Goal: Information Seeking & Learning: Learn about a topic

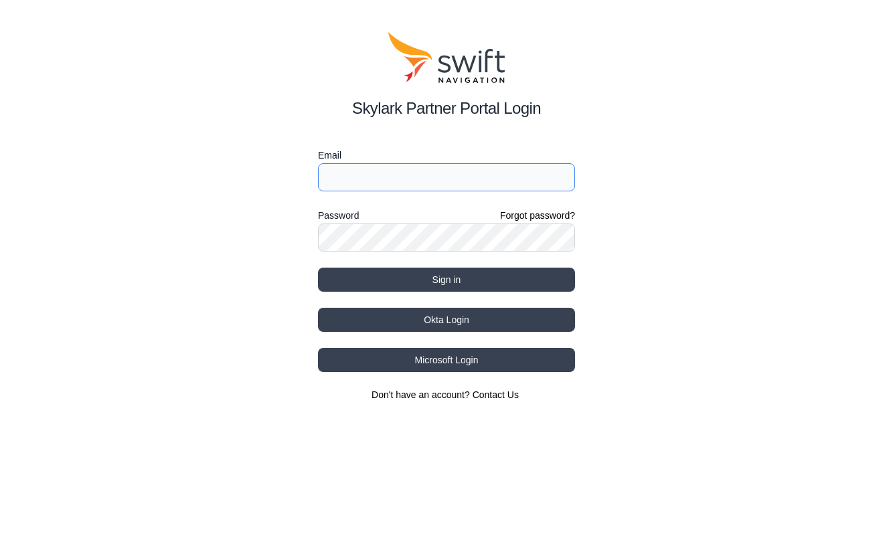
click at [375, 174] on input "Email" at bounding box center [446, 177] width 257 height 28
type input "[EMAIL_ADDRESS][PERSON_NAME][DOMAIN_NAME]"
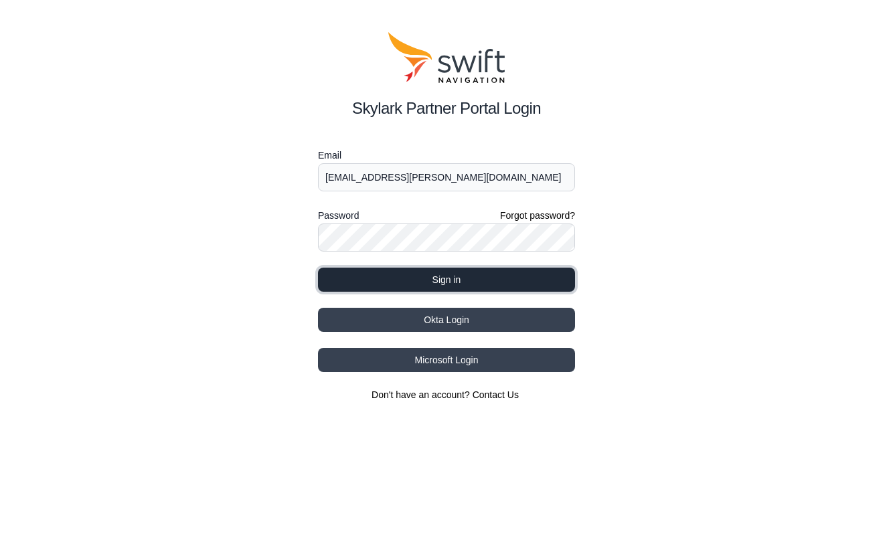
click at [436, 276] on button "Sign in" at bounding box center [446, 280] width 257 height 24
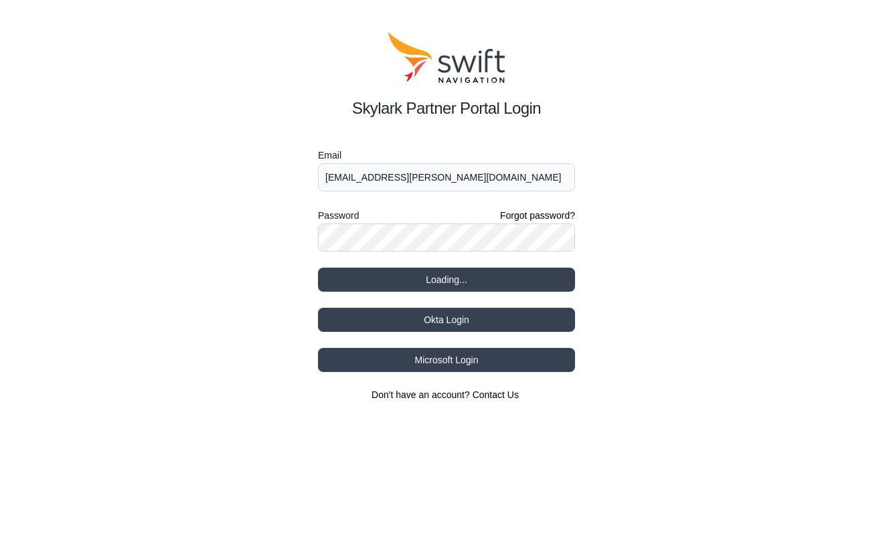
select select
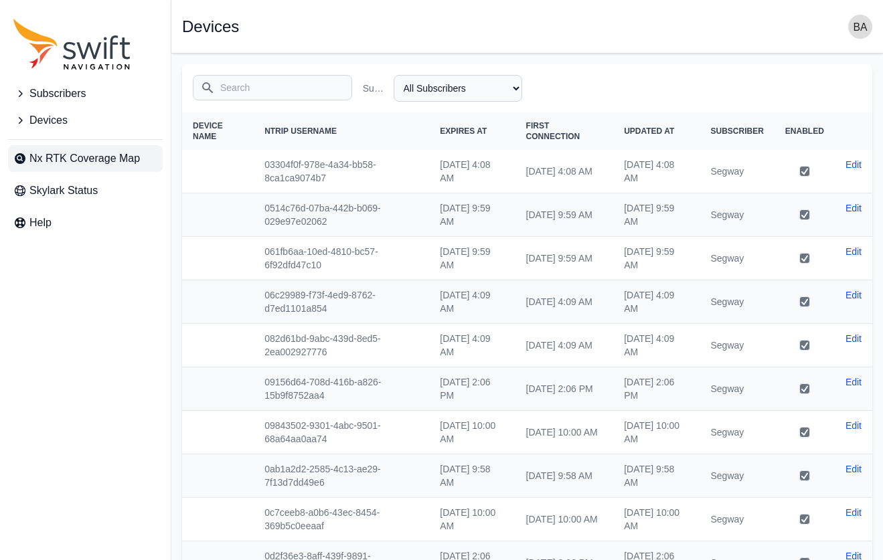
click at [73, 163] on span "Nx RTK Coverage Map" at bounding box center [84, 159] width 110 height 16
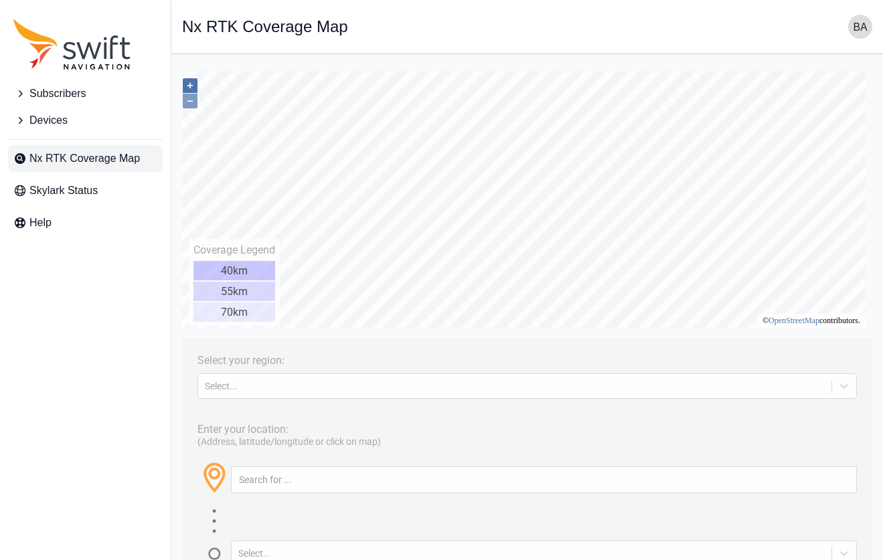
click at [190, 84] on button "+" at bounding box center [190, 85] width 15 height 15
click at [463, 64] on div "Select your region: Select... Enter your location: (Address, latitude/longitude…" at bounding box center [527, 64] width 690 height 0
click at [346, 64] on div "Select your region: Select... Enter your location: (Address, latitude/longitude…" at bounding box center [527, 64] width 690 height 0
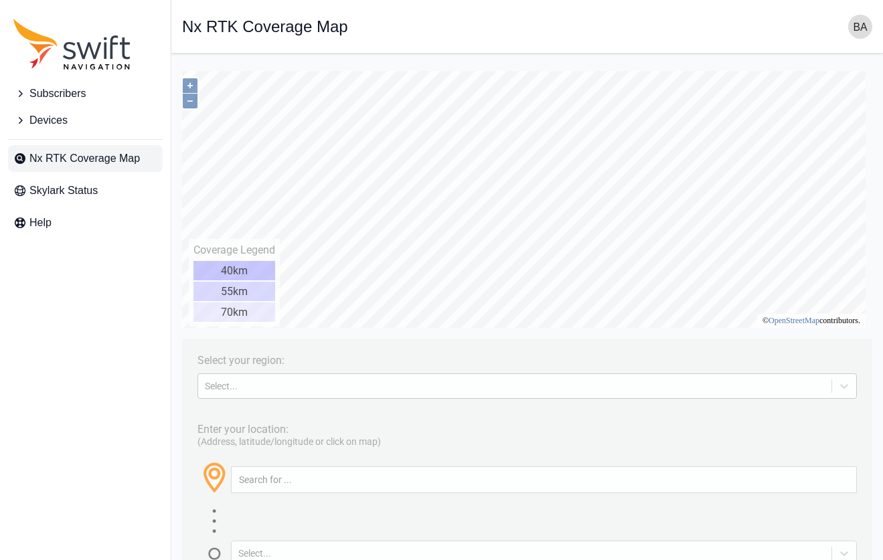
click at [412, 64] on div "Select your region: Select... Enter your location: (Address, latitude/longitude…" at bounding box center [527, 64] width 690 height 0
click at [525, 64] on div "Select your region: Select... Enter your location: (Address, latitude/longitude…" at bounding box center [527, 64] width 690 height 0
click at [357, 398] on div "Select..." at bounding box center [526, 385] width 659 height 25
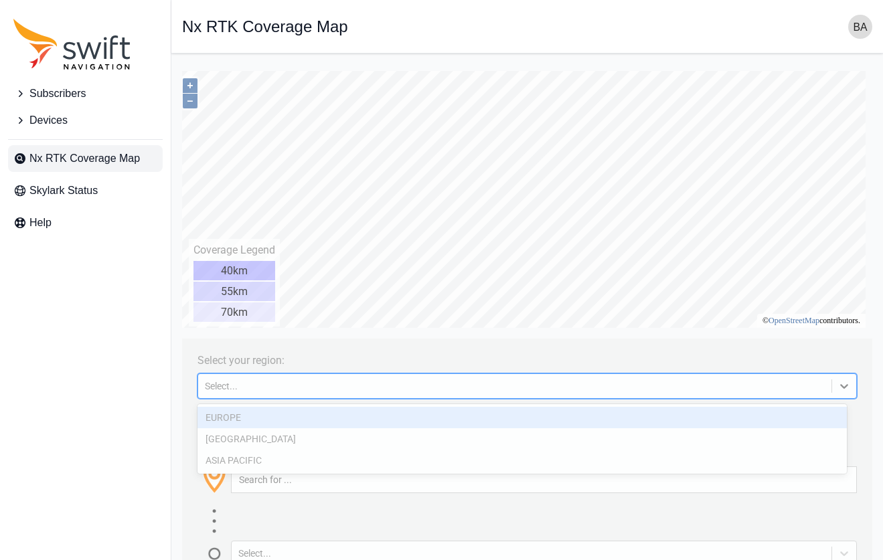
drag, startPoint x: 314, startPoint y: 415, endPoint x: 1068, endPoint y: 116, distance: 811.1
click at [314, 415] on div "EUROPE" at bounding box center [521, 417] width 649 height 21
click at [337, 420] on div "Enter your location: (Address, latitude/longitude or click on map) Select..." at bounding box center [527, 490] width 677 height 152
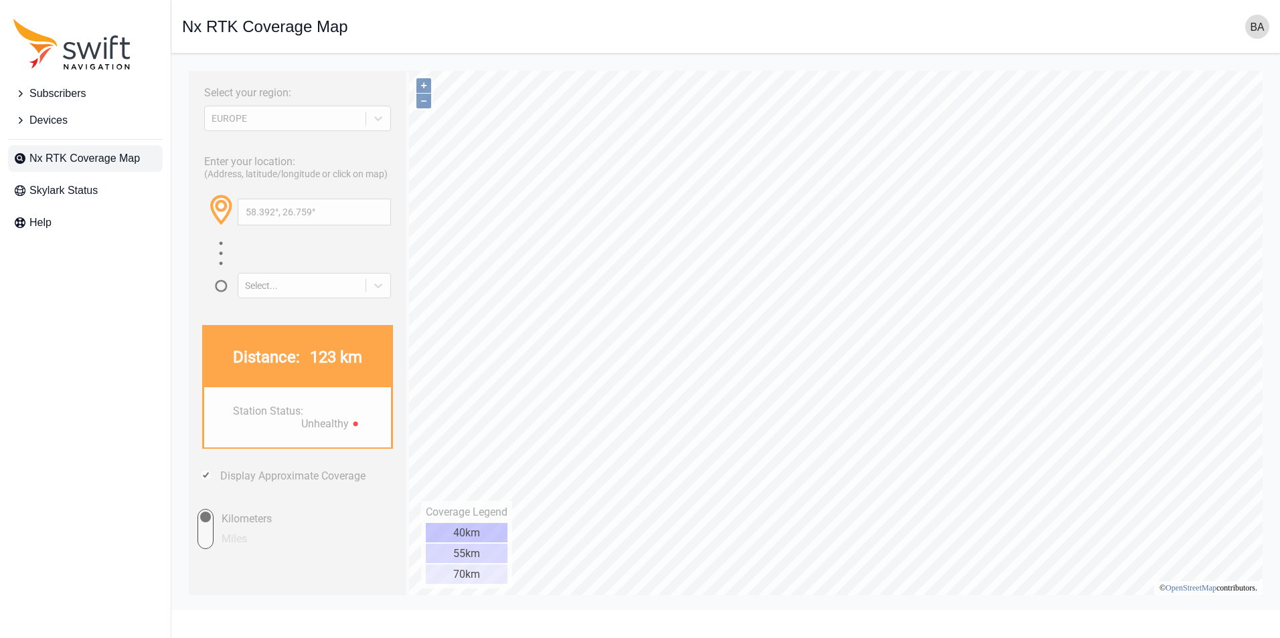
type input "58.364°, 26.678°"
click at [78, 315] on div "Subscribers Devices Nx RTK Coverage Map Skylark Status Help" at bounding box center [85, 319] width 171 height 638
